Goal: Navigation & Orientation: Find specific page/section

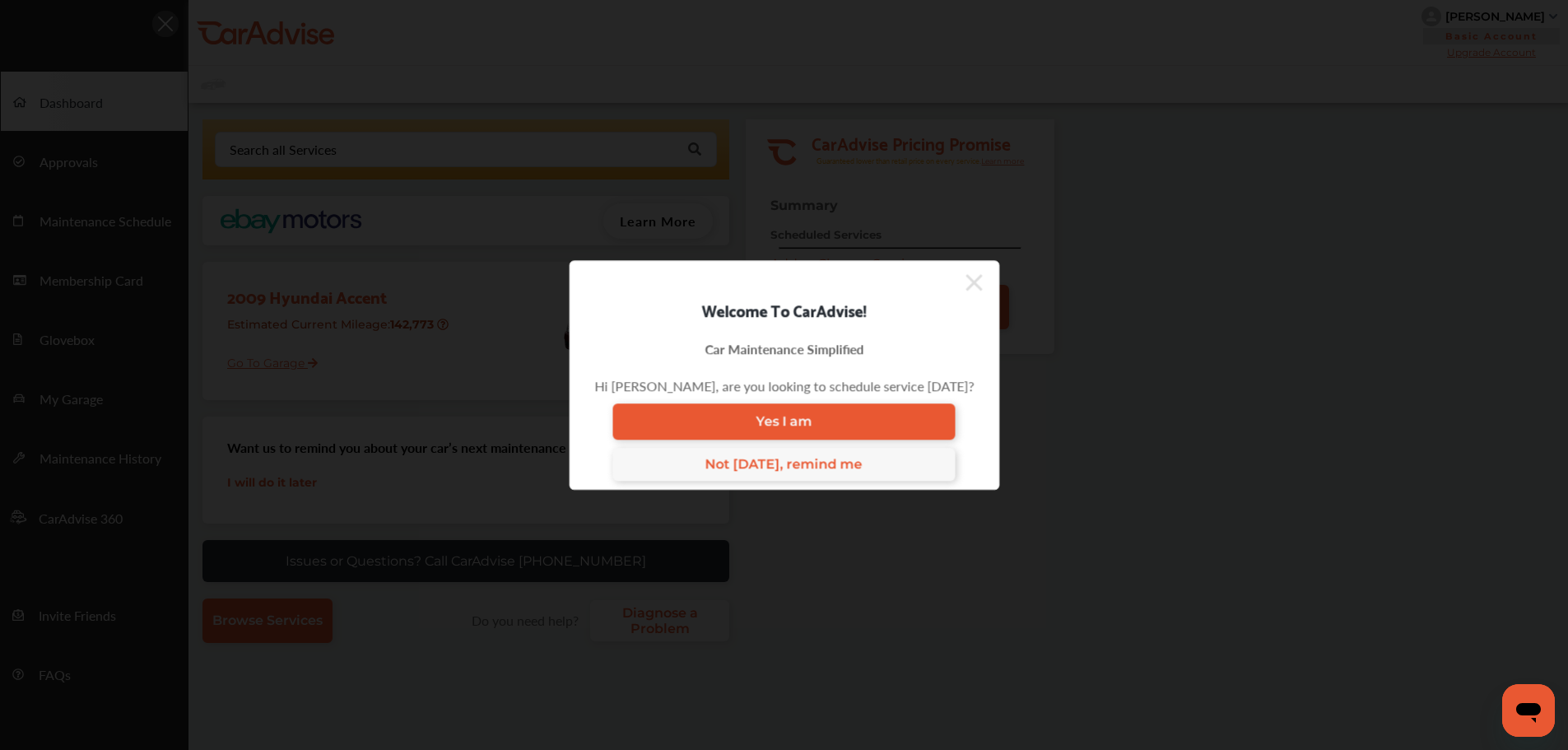
click at [966, 285] on icon at bounding box center [974, 282] width 16 height 16
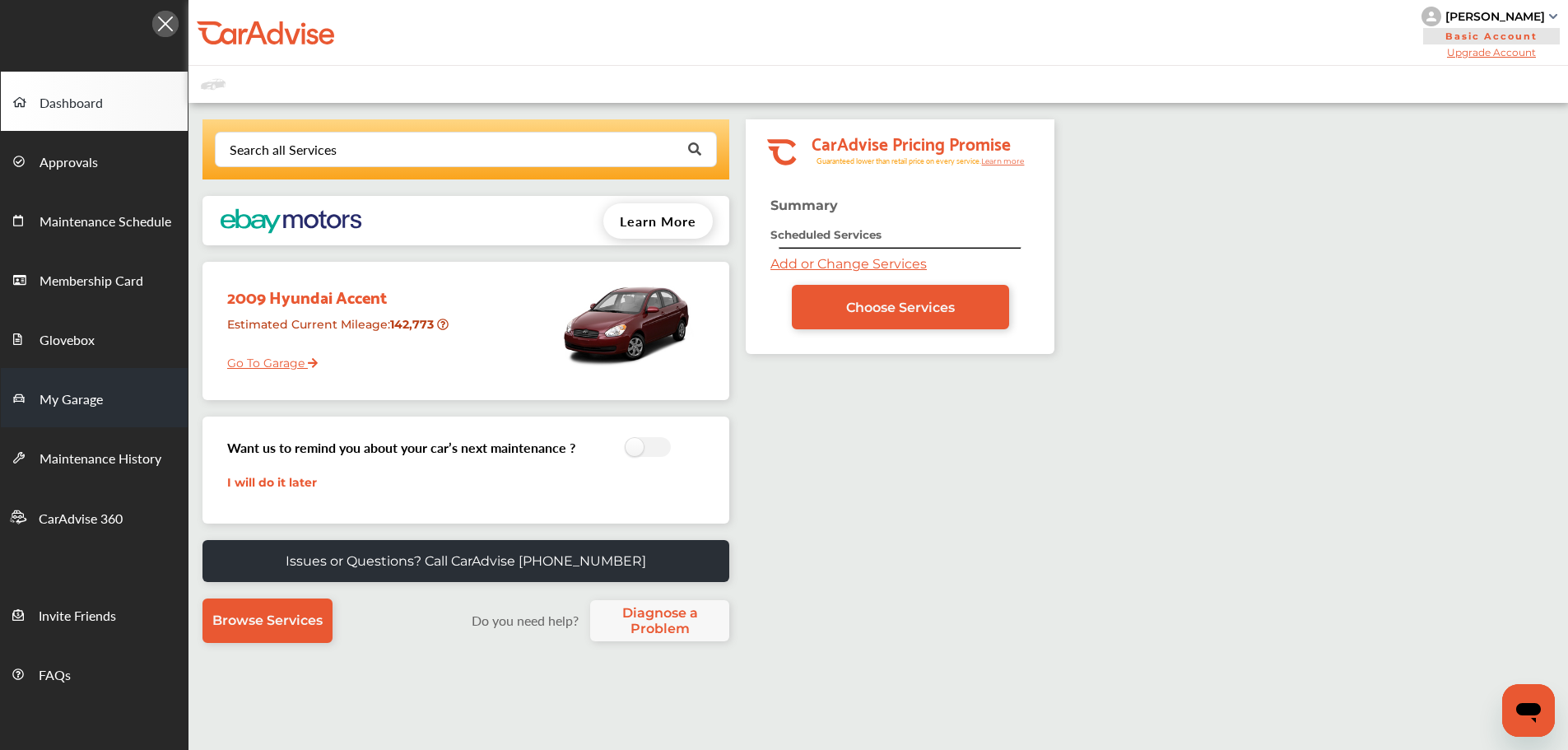
click at [125, 417] on link "My Garage" at bounding box center [94, 398] width 187 height 60
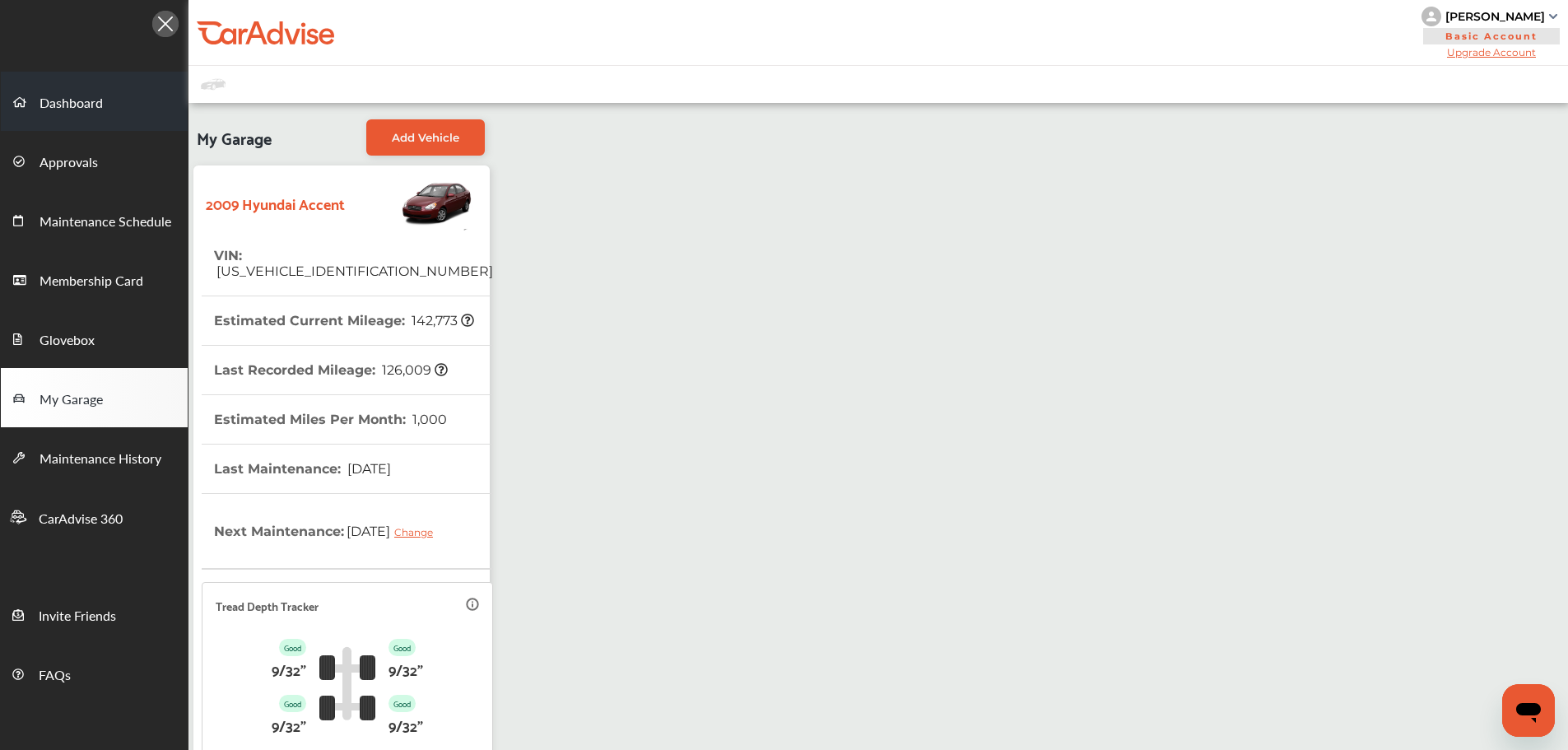
click at [107, 118] on link "Dashboard" at bounding box center [94, 101] width 187 height 60
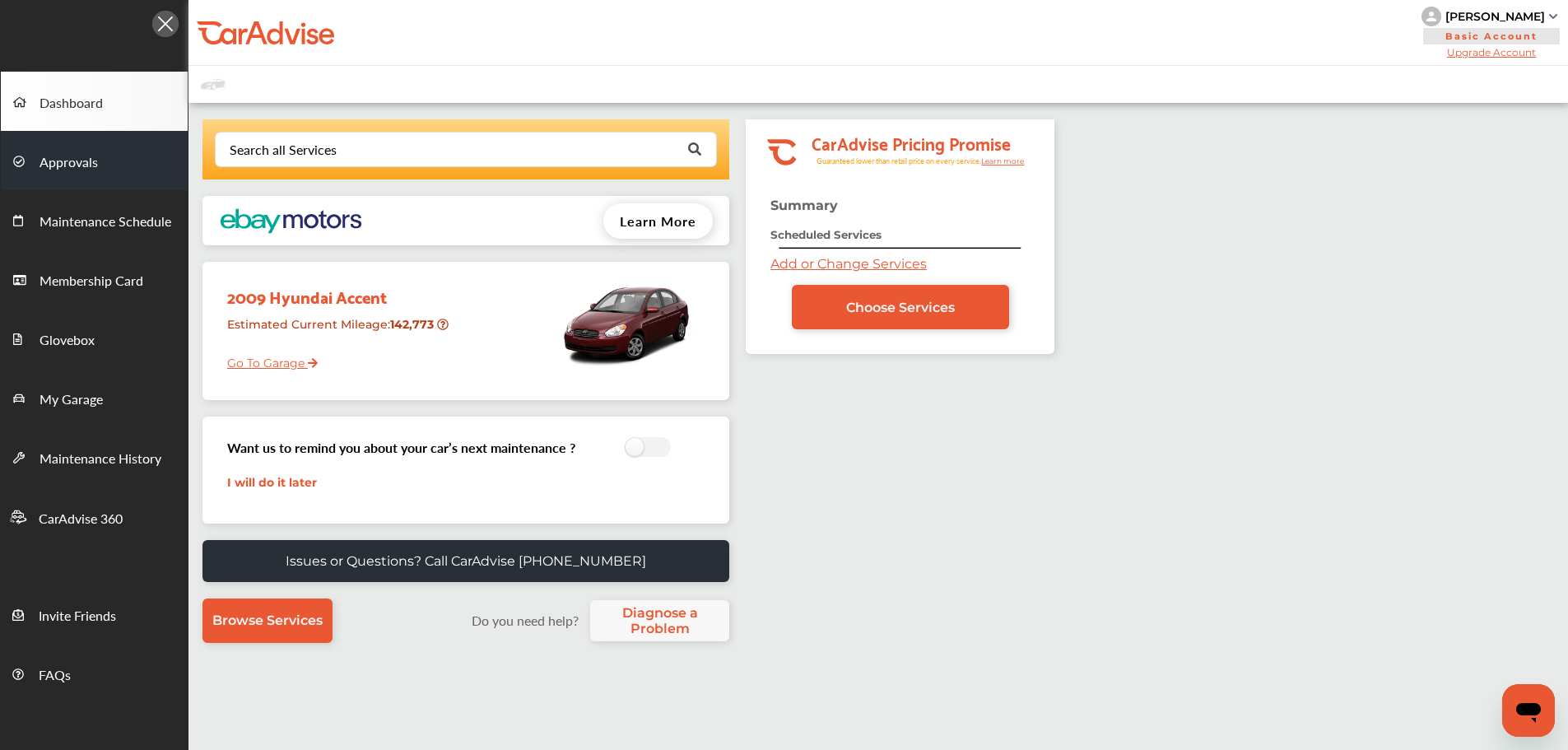
click at [98, 162] on link "Approvals" at bounding box center [94, 161] width 187 height 60
